Goal: Task Accomplishment & Management: Manage account settings

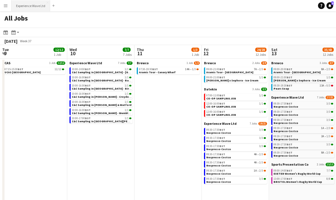
scroll to position [0, 163]
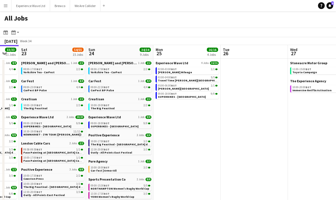
drag, startPoint x: 311, startPoint y: 150, endPoint x: 128, endPoint y: 168, distance: 183.8
click at [128, 168] on app-calendar-viewport "Wed 20 Thu 21 5/5 2 Jobs Fri 22 33/33 11 Jobs Sat 23 54/55 15 Jobs Sun 24 34/34…" at bounding box center [168, 163] width 336 height 237
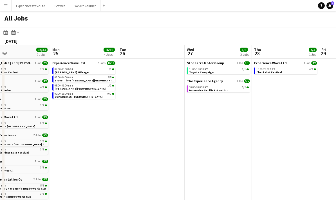
drag, startPoint x: 261, startPoint y: 143, endPoint x: 152, endPoint y: 150, distance: 109.1
click at [152, 150] on app-calendar-viewport "Thu 21 5/5 2 Jobs Fri 22 33/33 11 Jobs Sat 23 54/55 15 Jobs Sun 24 34/34 9 Jobs…" at bounding box center [168, 163] width 336 height 237
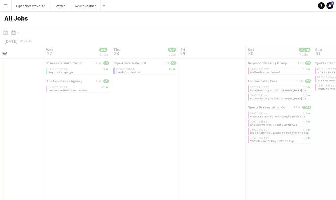
scroll to position [0, 158]
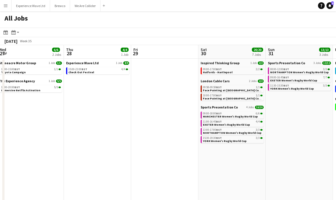
drag, startPoint x: 246, startPoint y: 162, endPoint x: 125, endPoint y: 163, distance: 121.3
click at [125, 163] on app-calendar-viewport "Sun 24 34/34 9 Jobs Mon 25 16/16 4 Jobs Tue 26 Wed 27 6/6 2 Jobs Thu 28 4/4 1 J…" at bounding box center [168, 163] width 336 height 237
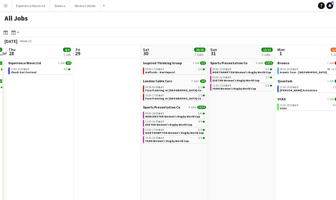
drag, startPoint x: 242, startPoint y: 164, endPoint x: 124, endPoint y: 169, distance: 118.8
click at [114, 170] on app-calendar-viewport "Mon 25 16/16 4 Jobs Tue 26 Wed 27 6/6 2 Jobs Thu 28 4/4 1 Job Fri 29 Sat 30 20/…" at bounding box center [168, 163] width 336 height 237
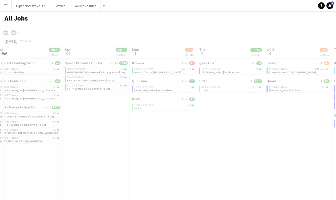
scroll to position [0, 162]
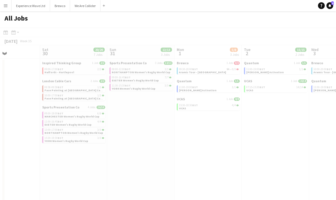
drag, startPoint x: 223, startPoint y: 160, endPoint x: 185, endPoint y: 164, distance: 38.2
click at [154, 166] on app-all-jobs "All Jobs Date picker [DATE] [DATE] [DATE] M [DATE] T [DATE] W [DATE] T [DATE] F…" at bounding box center [168, 146] width 336 height 271
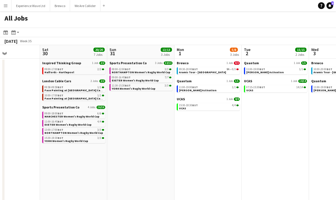
click at [216, 164] on app-date-cell "Brewco 1 Job 0/3 09:30-20:00 BST 9A • 0/3 Aramis Tour - Cardiff Quantum 1 Job […" at bounding box center [207, 170] width 67 height 223
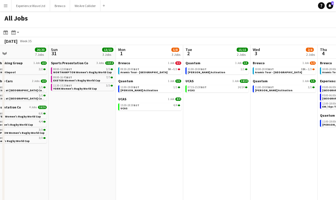
scroll to position [0, 192]
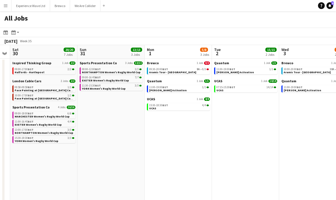
drag, startPoint x: 256, startPoint y: 159, endPoint x: 165, endPoint y: 162, distance: 90.4
click at [165, 162] on app-calendar-viewport "Wed 27 6/6 2 Jobs Thu 28 4/4 1 Job Fri 29 Sat 30 20/20 7 Jobs Sun 31 13/13 3 Jo…" at bounding box center [168, 163] width 336 height 237
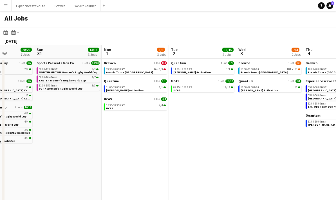
drag, startPoint x: 235, startPoint y: 159, endPoint x: 202, endPoint y: 164, distance: 33.7
click at [130, 168] on app-calendar-viewport "Thu 28 4/4 1 Job Fri 29 Sat 30 20/20 7 Jobs Sun 31 13/13 3 Jobs Mon 1 5/8 3 Job…" at bounding box center [168, 163] width 336 height 237
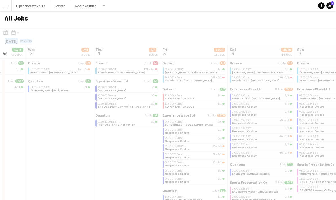
drag, startPoint x: 172, startPoint y: 165, endPoint x: 100, endPoint y: 169, distance: 71.8
click at [100, 169] on app-all-jobs "All Jobs Date picker [DATE] [DATE] [DATE] M [DATE] T [DATE] W [DATE] T [DATE] F…" at bounding box center [168, 146] width 336 height 271
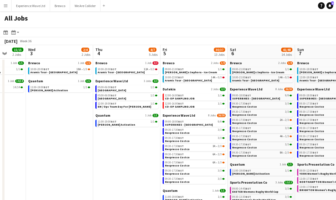
click at [301, 159] on div "Experience Wave Ltd 8 Jobs 28/30 09:00-18:00 BST 9/9 SUPERBIKES - [GEOGRAPHIC_D…" at bounding box center [328, 124] width 63 height 75
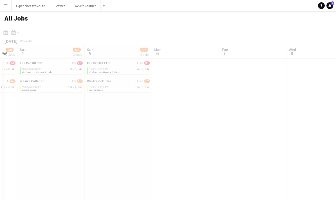
scroll to position [0, 184]
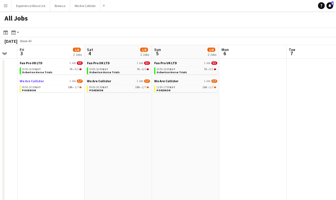
click at [56, 82] on link "We Are Collider 1 Job 1/7" at bounding box center [51, 81] width 63 height 4
click at [8, 7] on app-icon "Menu" at bounding box center [5, 5] width 5 height 5
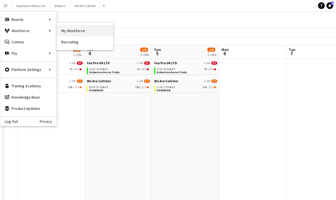
click at [71, 32] on link "My Workforce" at bounding box center [85, 30] width 56 height 11
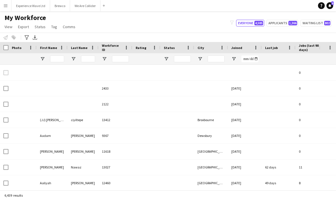
type input "*****"
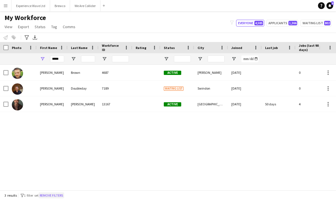
click at [64, 194] on button "Remove filters" at bounding box center [52, 195] width 26 height 6
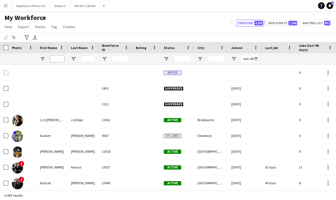
click at [52, 58] on input "First Name Filter Input" at bounding box center [57, 58] width 14 height 7
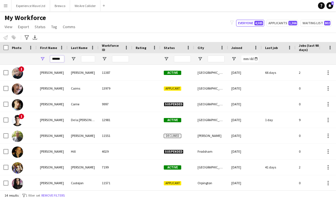
type input "******"
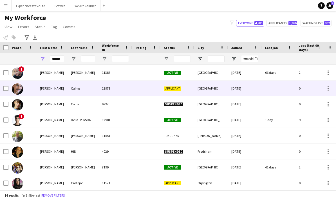
click at [115, 80] on div "13979" at bounding box center [115, 87] width 34 height 15
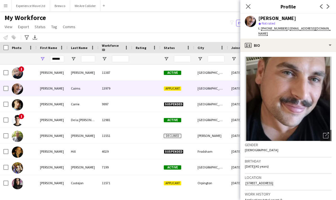
click at [304, 105] on img at bounding box center [288, 99] width 87 height 84
click at [293, 89] on img at bounding box center [288, 99] width 87 height 84
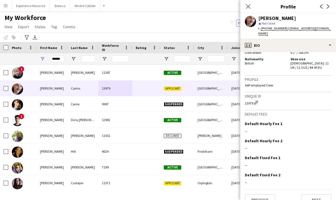
scroll to position [306, 0]
click at [315, 194] on button "Next" at bounding box center [316, 199] width 30 height 11
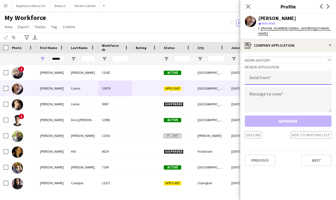
click at [273, 73] on input "email" at bounding box center [288, 78] width 87 height 14
type input "**********"
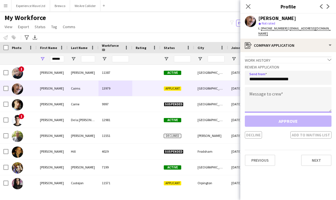
click at [278, 93] on textarea at bounding box center [288, 99] width 87 height 25
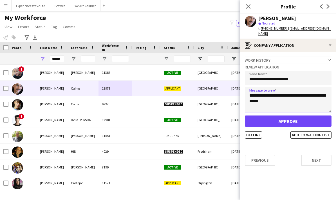
type textarea "**********"
click at [294, 116] on button "Approve" at bounding box center [288, 120] width 87 height 11
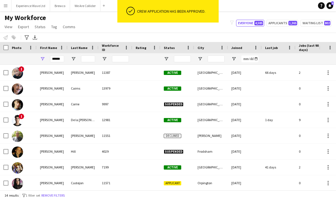
scroll to position [0, 0]
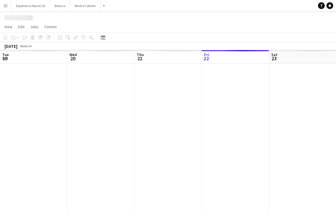
scroll to position [0, 134]
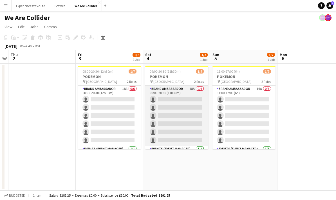
click at [193, 126] on app-card-role "Brand Ambassador 18A 0/6 09:00-20:30 (11h30m) single-neutral-actions single-neu…" at bounding box center [176, 116] width 63 height 60
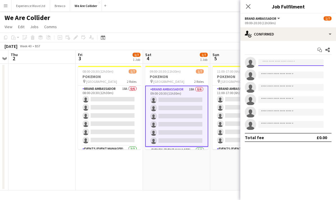
click at [272, 63] on input at bounding box center [290, 62] width 65 height 7
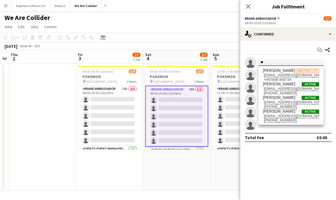
type input "*"
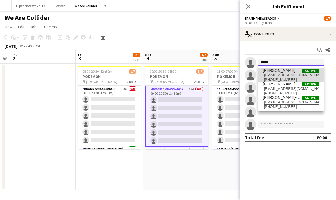
type input "******"
click at [284, 73] on span "[EMAIL_ADDRESS][DOMAIN_NAME]" at bounding box center [291, 75] width 56 height 5
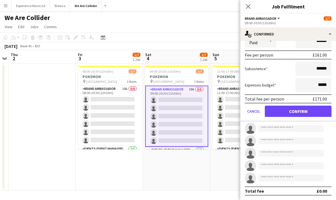
scroll to position [75, 0]
click at [298, 110] on button "Confirm" at bounding box center [298, 111] width 67 height 11
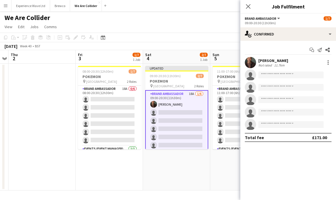
scroll to position [0, 0]
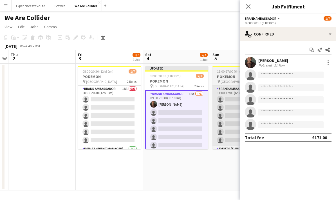
click at [232, 120] on app-card-role "Brand Ambassador 16A 0/6 11:00-17:00 (6h) single-neutral-actions single-neutral…" at bounding box center [243, 116] width 63 height 60
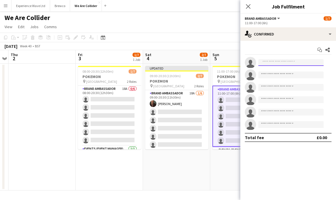
click at [278, 63] on input at bounding box center [290, 62] width 65 height 7
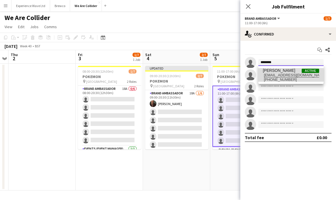
type input "********"
click at [291, 73] on span "[EMAIL_ADDRESS][DOMAIN_NAME]" at bounding box center [291, 75] width 56 height 5
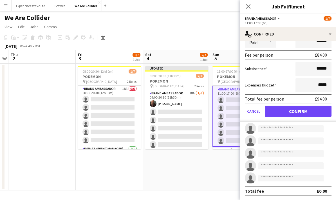
scroll to position [75, 0]
click at [304, 113] on button "Confirm" at bounding box center [298, 111] width 67 height 11
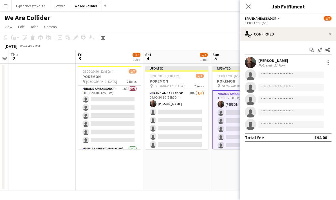
scroll to position [0, 0]
click at [200, 29] on app-page-menu "View Day view expanded Day view collapsed Month view Date picker Jump to today …" at bounding box center [168, 27] width 336 height 11
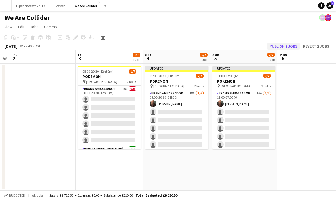
click at [286, 48] on button "Publish 2 jobs" at bounding box center [283, 45] width 32 height 7
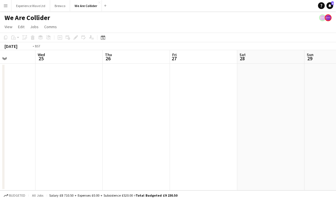
scroll to position [0, 134]
click at [3, 6] on button "Menu" at bounding box center [5, 5] width 11 height 11
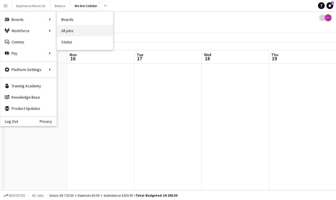
click at [70, 31] on link "All jobs" at bounding box center [85, 30] width 56 height 11
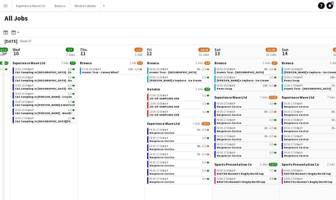
scroll to position [9, 0]
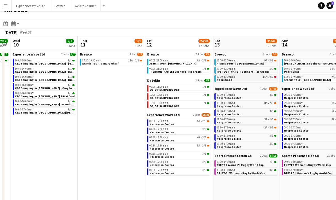
click at [239, 77] on div "09:30-19:30 BST 15A • 0/3" at bounding box center [247, 76] width 60 height 3
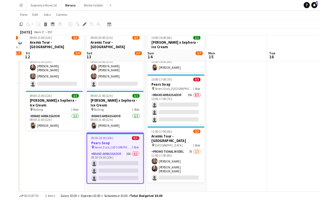
scroll to position [29, 0]
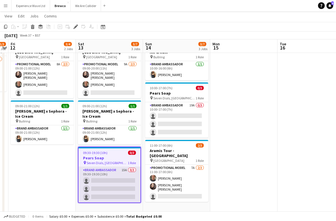
click at [112, 179] on app-card-role "Brand Ambassador 15A 0/3 09:30-19:30 (10h) single-neutral-actions single-neutra…" at bounding box center [109, 184] width 62 height 35
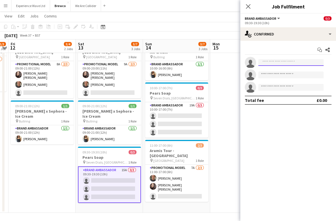
click at [279, 64] on input at bounding box center [290, 62] width 65 height 7
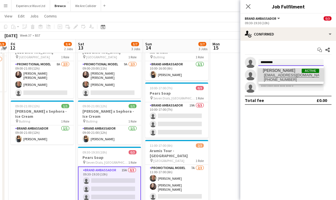
type input "*********"
click at [284, 75] on span "[EMAIL_ADDRESS][DOMAIN_NAME]" at bounding box center [291, 75] width 56 height 5
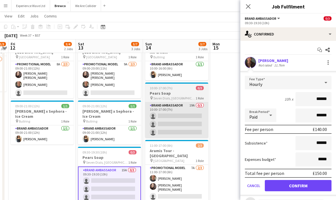
click at [185, 120] on app-card-role "Brand Ambassador 19A 0/3 10:00-17:00 (7h) single-neutral-actions single-neutral…" at bounding box center [176, 119] width 63 height 35
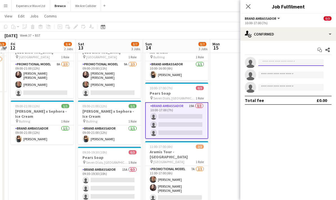
click at [276, 60] on input at bounding box center [290, 62] width 65 height 7
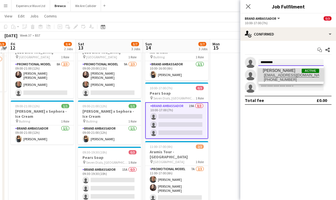
type input "*********"
click at [287, 71] on span "Colin Marshall" at bounding box center [279, 70] width 32 height 5
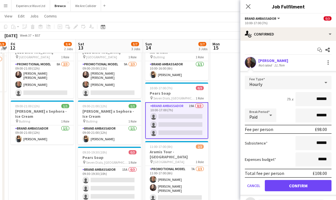
click at [295, 184] on button "Confirm" at bounding box center [298, 185] width 67 height 11
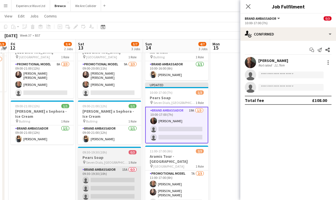
click at [110, 177] on app-card-role "Brand Ambassador 15A 0/3 09:30-19:30 (10h) single-neutral-actions single-neutra…" at bounding box center [109, 183] width 63 height 35
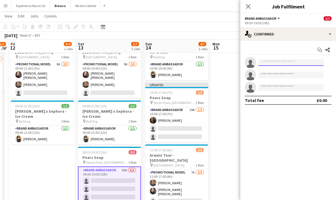
click at [287, 62] on input at bounding box center [290, 62] width 65 height 7
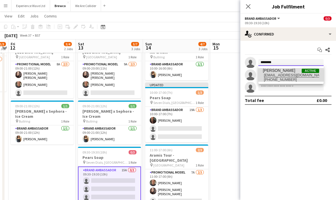
type input "********"
click at [291, 73] on span "[EMAIL_ADDRESS][DOMAIN_NAME]" at bounding box center [291, 75] width 56 height 5
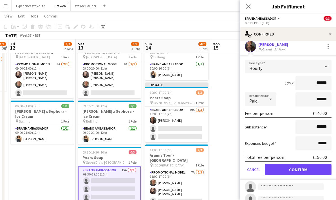
scroll to position [16, 0]
click at [303, 172] on button "Confirm" at bounding box center [298, 169] width 67 height 11
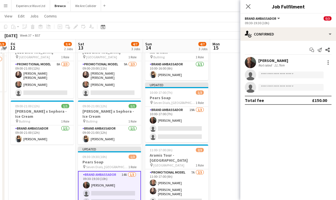
scroll to position [0, 0]
click at [222, 132] on app-date-cell at bounding box center [243, 123] width 67 height 179
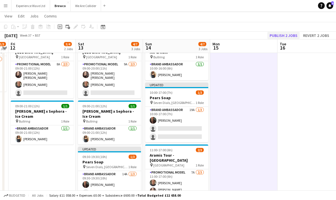
click at [289, 35] on button "Publish 2 jobs" at bounding box center [283, 35] width 32 height 7
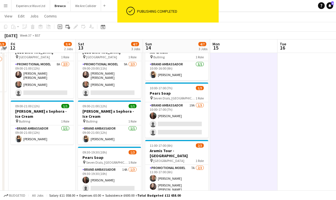
click at [6, 7] on app-icon "Menu" at bounding box center [5, 5] width 5 height 5
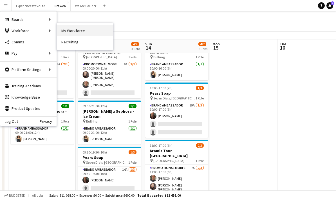
click at [84, 33] on link "My Workforce" at bounding box center [85, 30] width 56 height 11
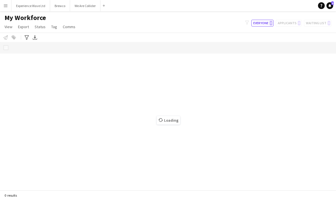
scroll to position [23, 0]
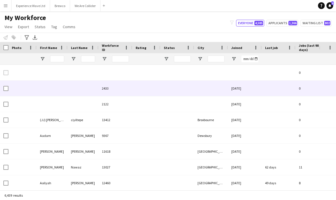
type input "*****"
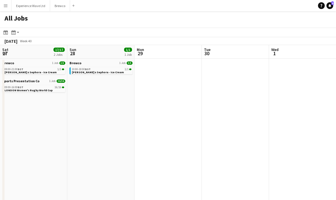
scroll to position [0, 143]
